Goal: Check status: Check status

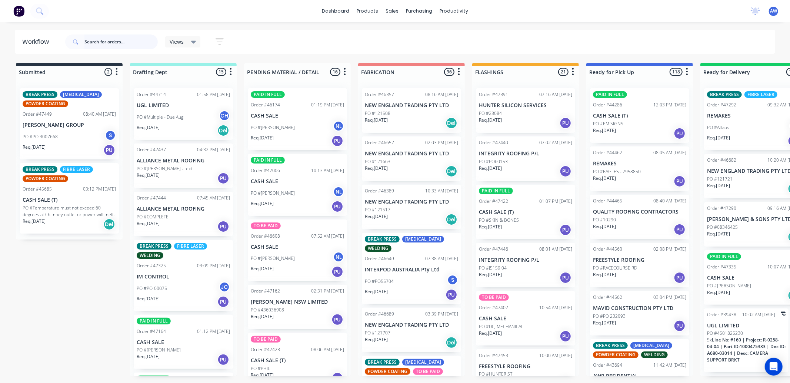
click at [108, 41] on input "text" at bounding box center [120, 41] width 73 height 15
click at [111, 42] on input "text" at bounding box center [120, 41] width 73 height 15
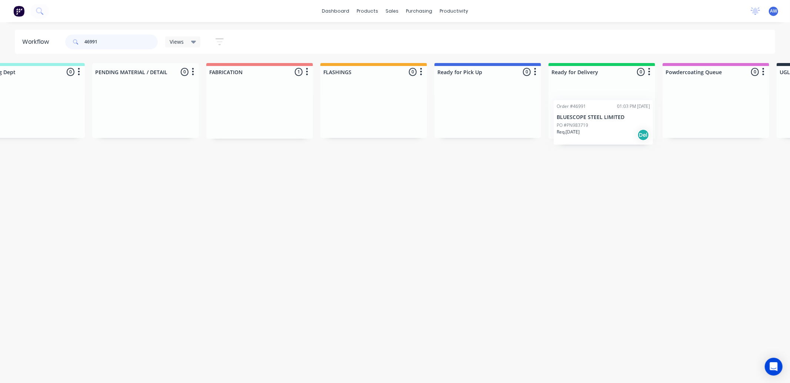
drag, startPoint x: 383, startPoint y: 103, endPoint x: 572, endPoint y: 116, distance: 189.0
click at [575, 116] on div "Submitted 0 Sort By Created date Required date Order number Customer name Most …" at bounding box center [460, 101] width 1235 height 76
type input "4"
type input "46703"
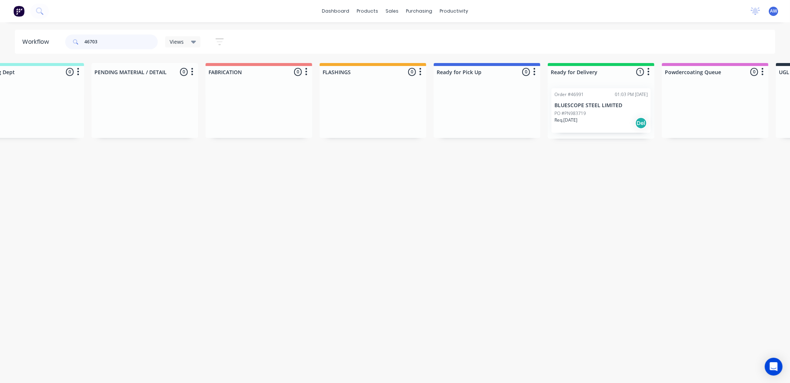
scroll to position [0, 0]
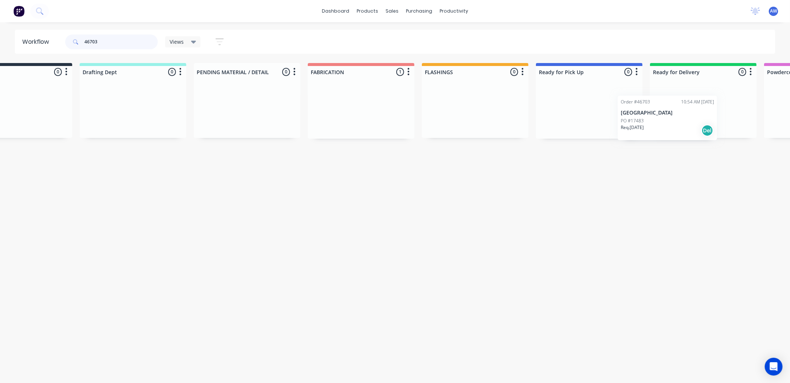
drag, startPoint x: 398, startPoint y: 103, endPoint x: 667, endPoint y: 103, distance: 268.5
click at [668, 101] on div "Submitted 0 Sort By Created date Required date Order number Customer name Most …" at bounding box center [561, 101] width 1235 height 76
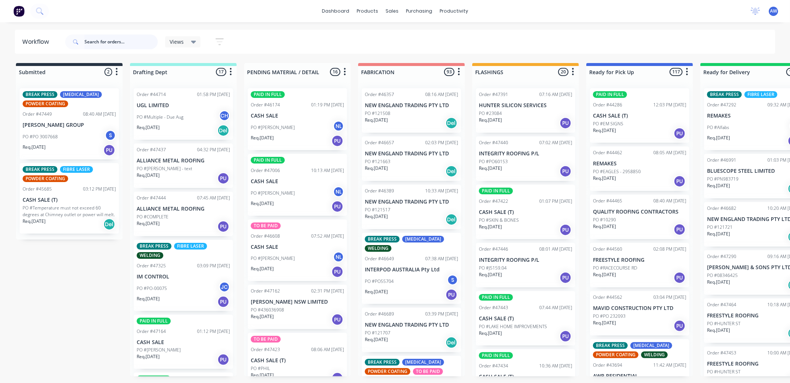
click at [110, 40] on input "text" at bounding box center [120, 41] width 73 height 15
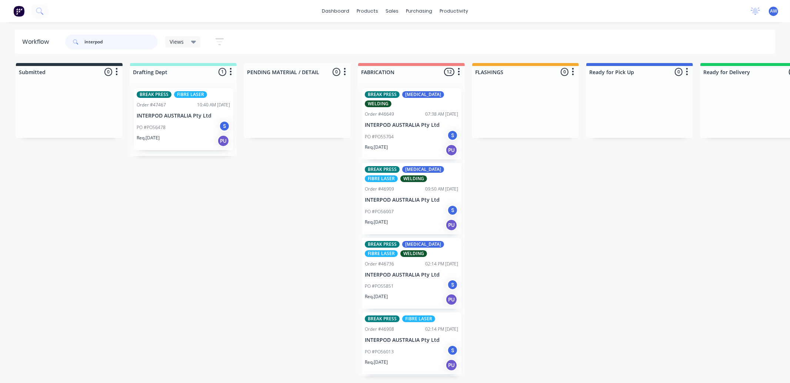
type input "interpod"
click at [181, 144] on div "Req. 15/09/25 PU" at bounding box center [183, 140] width 93 height 13
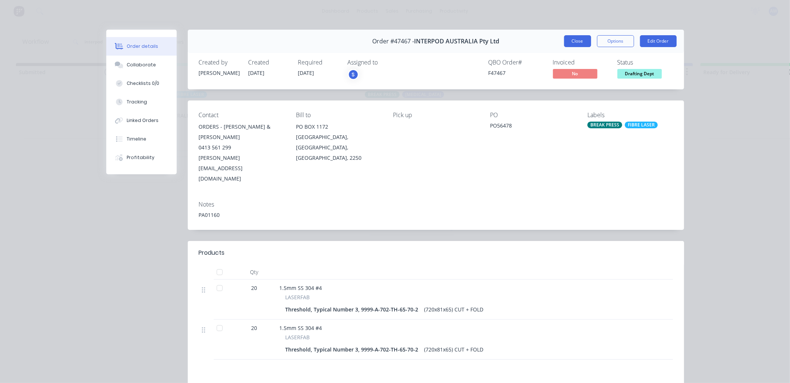
click at [564, 39] on button "Close" at bounding box center [577, 41] width 27 height 12
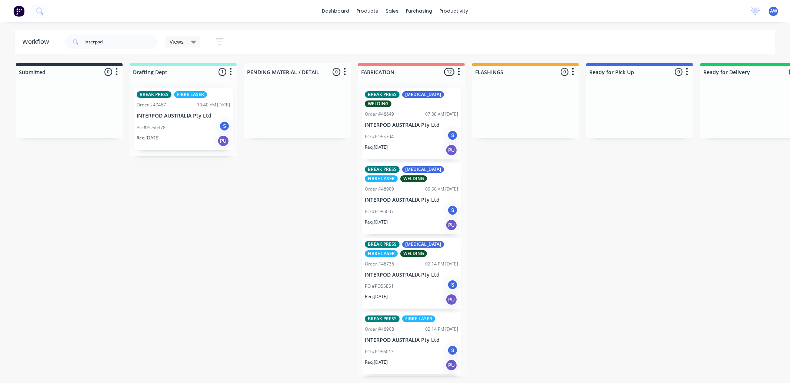
click at [404, 143] on div "S Stuart" at bounding box center [415, 154] width 111 height 22
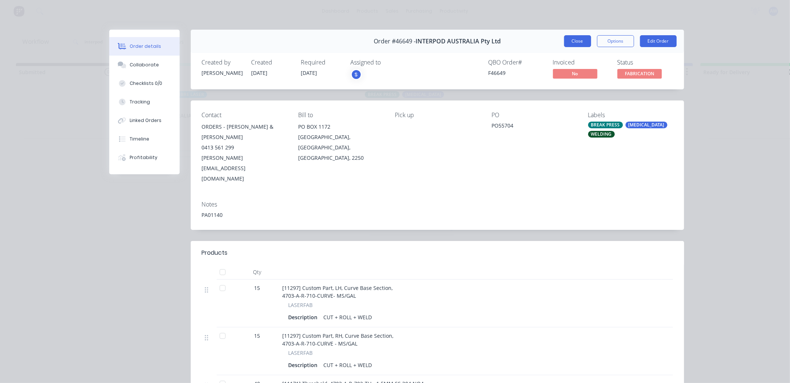
click at [570, 39] on button "Close" at bounding box center [577, 41] width 27 height 12
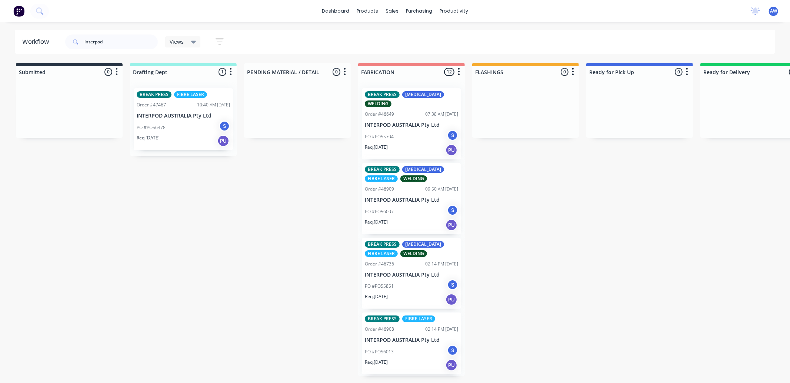
click at [411, 211] on div "PO #PO56007 S" at bounding box center [411, 211] width 93 height 14
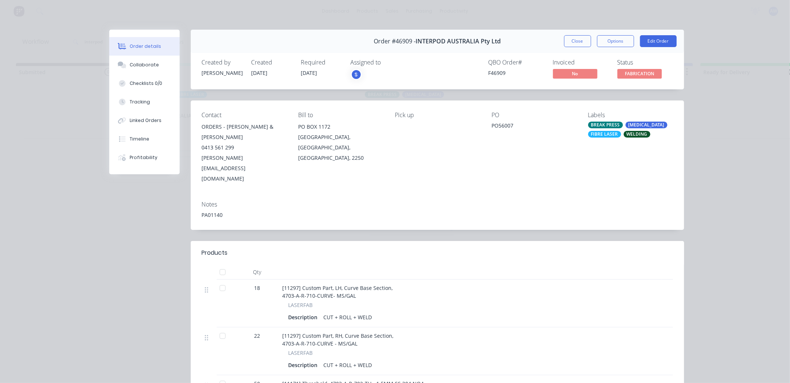
drag, startPoint x: 585, startPoint y: 38, endPoint x: 575, endPoint y: 46, distance: 12.7
click at [584, 38] on button "Close" at bounding box center [577, 41] width 27 height 12
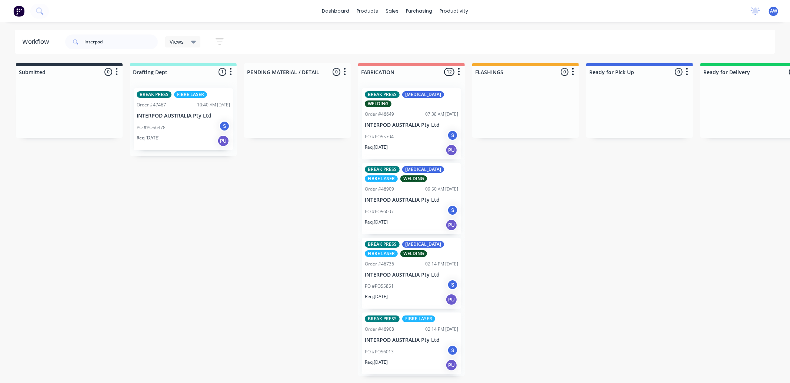
click at [427, 288] on div "PO #PO55851 S" at bounding box center [411, 286] width 93 height 14
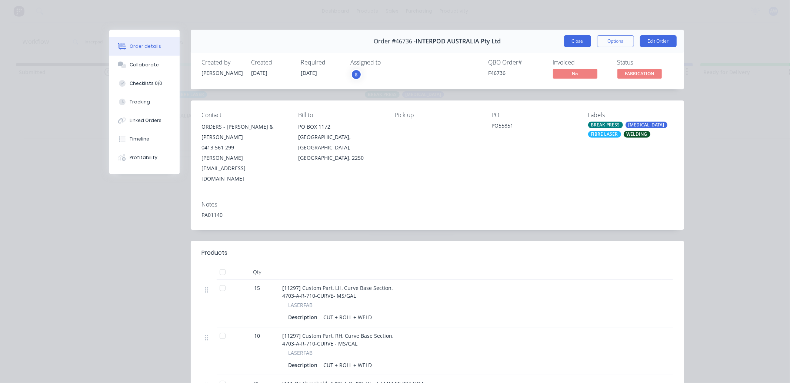
click at [567, 42] on button "Close" at bounding box center [577, 41] width 27 height 12
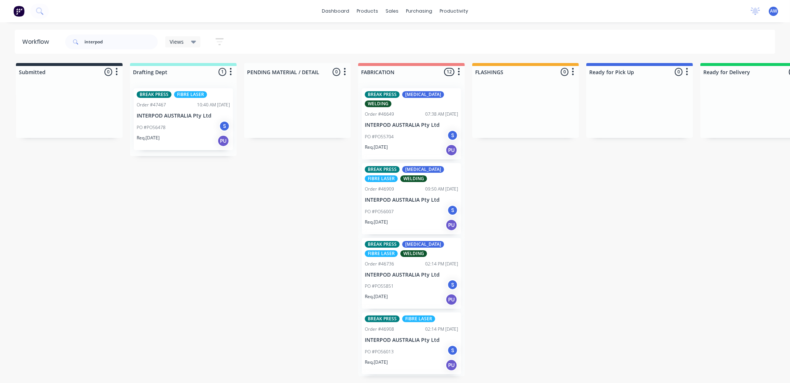
click at [404, 352] on div "PO #PO56013 S" at bounding box center [411, 351] width 93 height 14
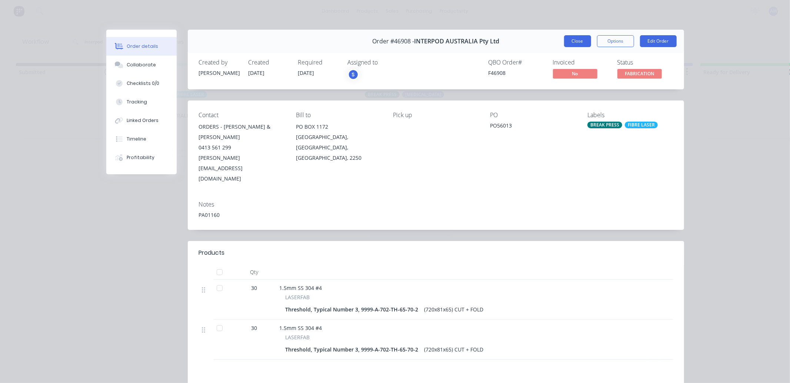
click at [582, 38] on button "Close" at bounding box center [577, 41] width 27 height 12
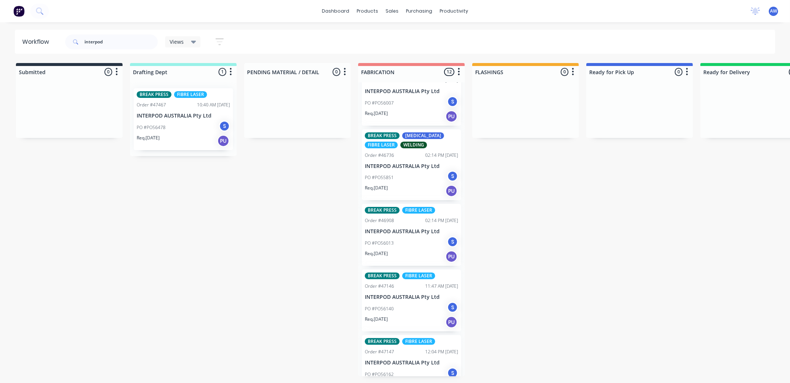
scroll to position [123, 0]
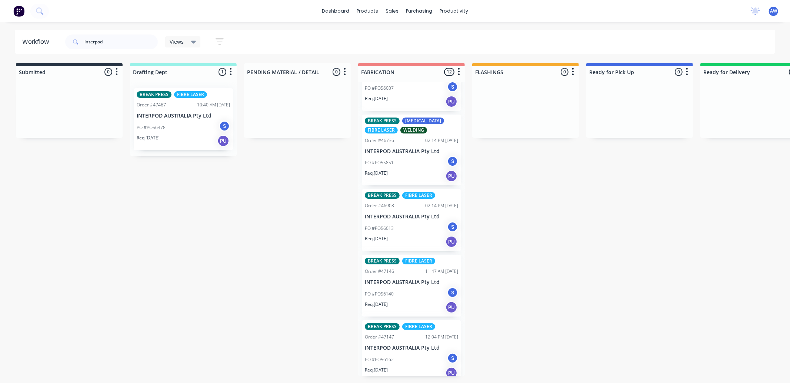
click at [415, 295] on div "PO #PO56140 S" at bounding box center [411, 294] width 93 height 14
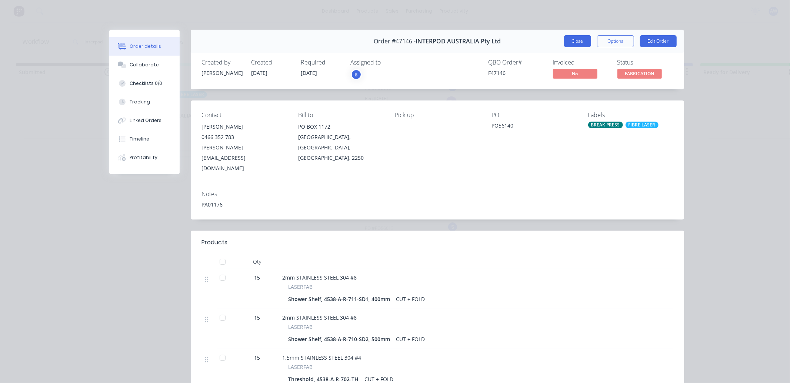
click at [564, 40] on button "Close" at bounding box center [577, 41] width 27 height 12
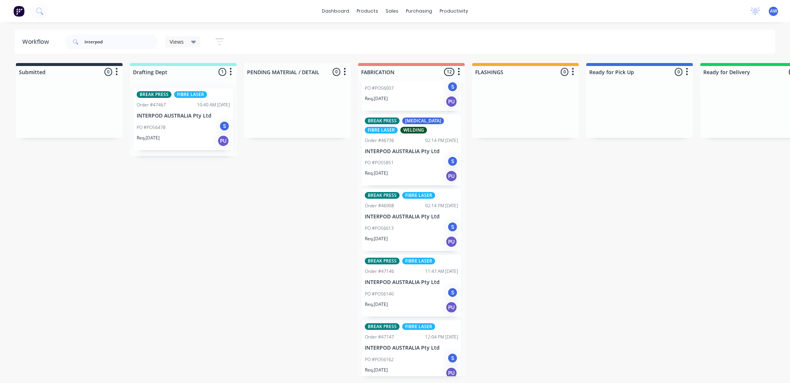
click at [419, 364] on div "PO #PO56162 S" at bounding box center [411, 359] width 93 height 14
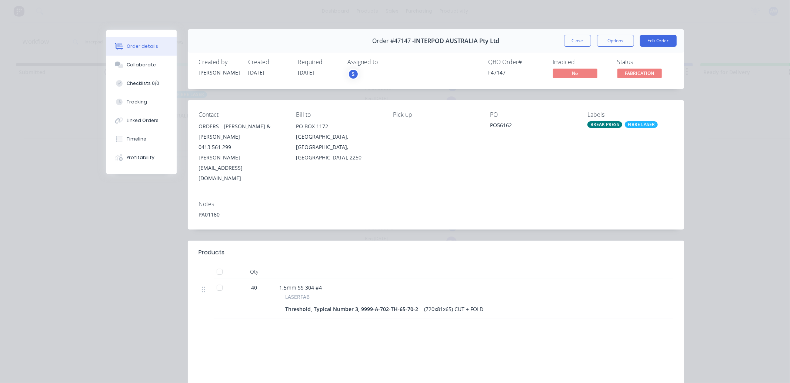
scroll to position [0, 0]
click at [574, 39] on button "Close" at bounding box center [577, 41] width 27 height 12
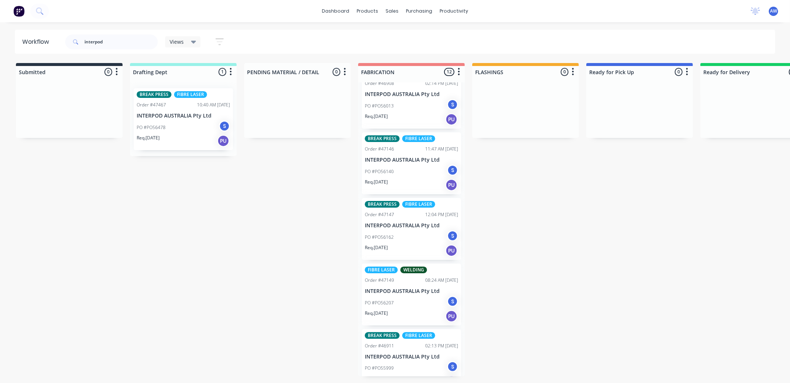
scroll to position [247, 0]
click at [410, 306] on div "PO #PO56207 S" at bounding box center [411, 301] width 93 height 14
